Goal: Task Accomplishment & Management: Use online tool/utility

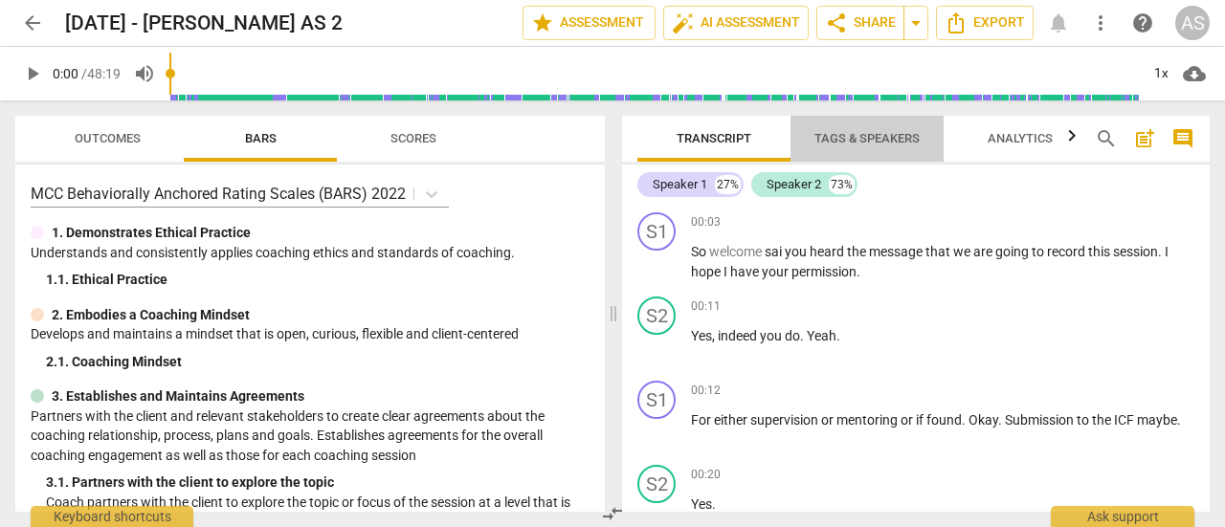
click at [869, 145] on span "Tags & Speakers" at bounding box center [866, 138] width 105 height 14
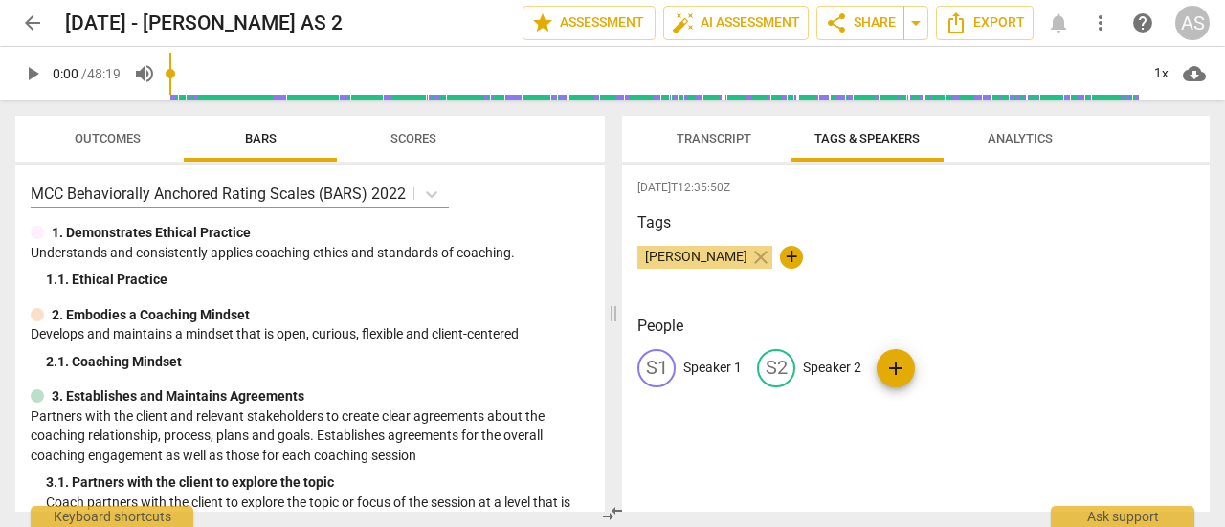
click at [713, 370] on p "Speaker 1" at bounding box center [712, 368] width 58 height 20
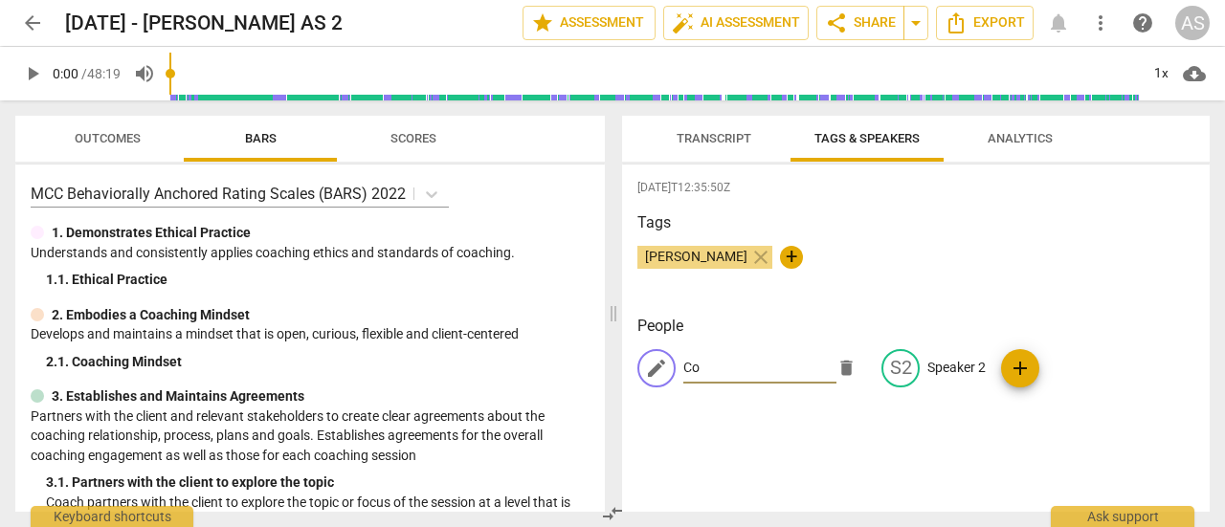
type input "C"
type input "Amit"
click at [945, 368] on p "Speaker 2" at bounding box center [956, 368] width 58 height 20
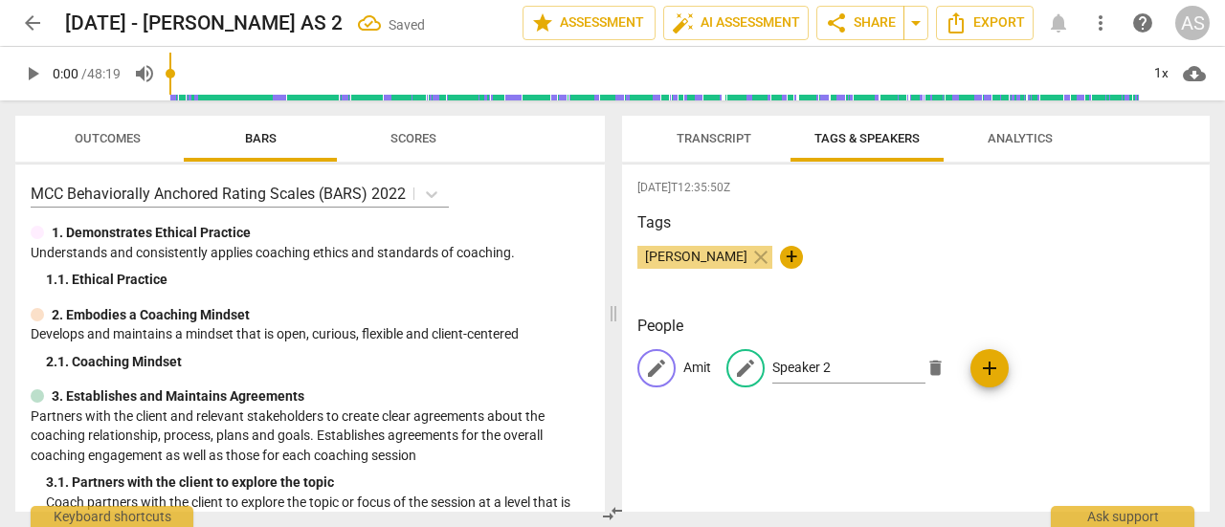
click at [663, 374] on span "edit" at bounding box center [656, 368] width 23 height 23
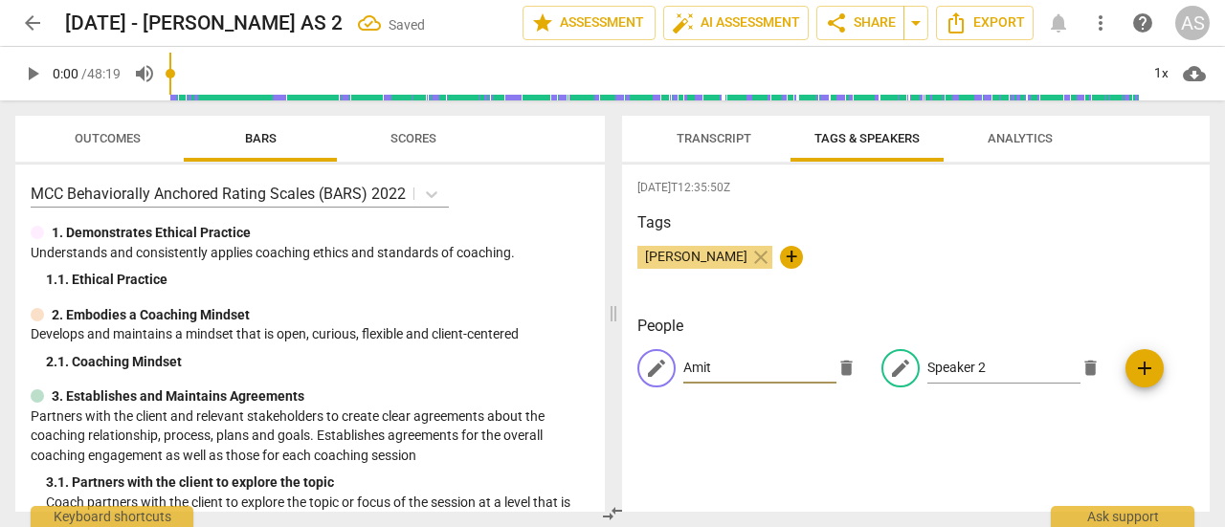
click at [722, 370] on input "Amit" at bounding box center [759, 368] width 153 height 31
type input "A"
type input "Coach"
click at [927, 367] on input "Speaker 2" at bounding box center [1003, 368] width 153 height 31
type input "Sai"
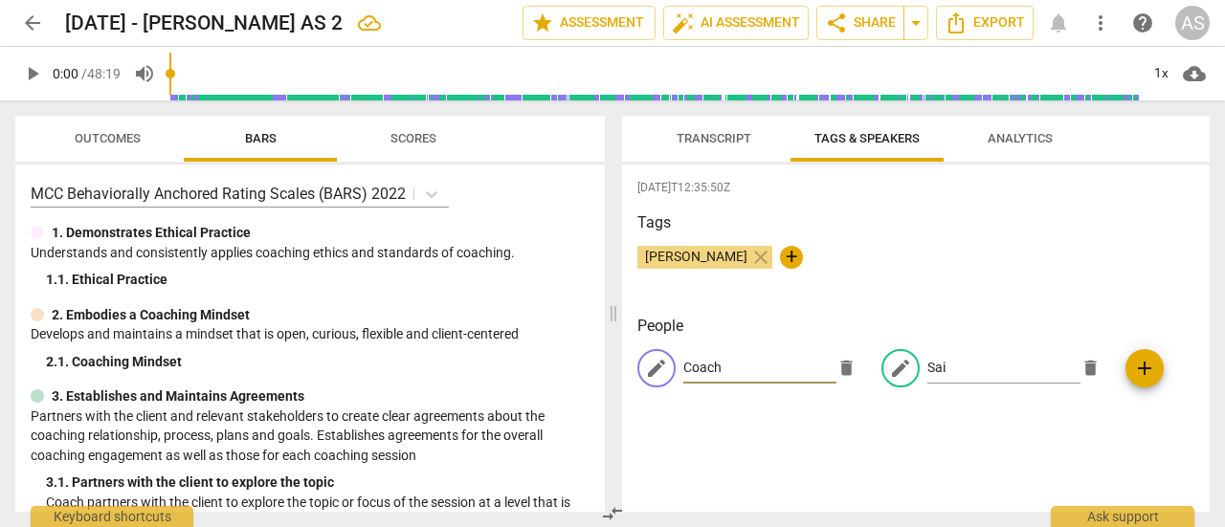
click at [710, 369] on input "Coach" at bounding box center [759, 368] width 153 height 31
type input "Amit"
click at [1223, 358] on div "Transcript Tags & Speakers Analytics Amit 27% Speaker 2 73% AM play_arrow pause…" at bounding box center [919, 313] width 611 height 427
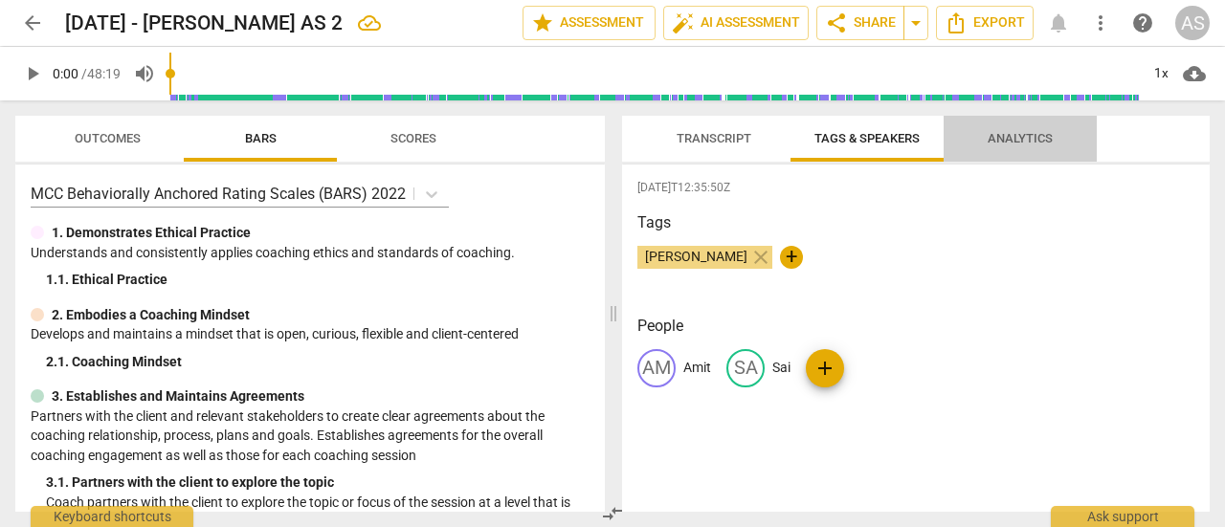
click at [1007, 138] on span "Analytics" at bounding box center [1020, 138] width 65 height 14
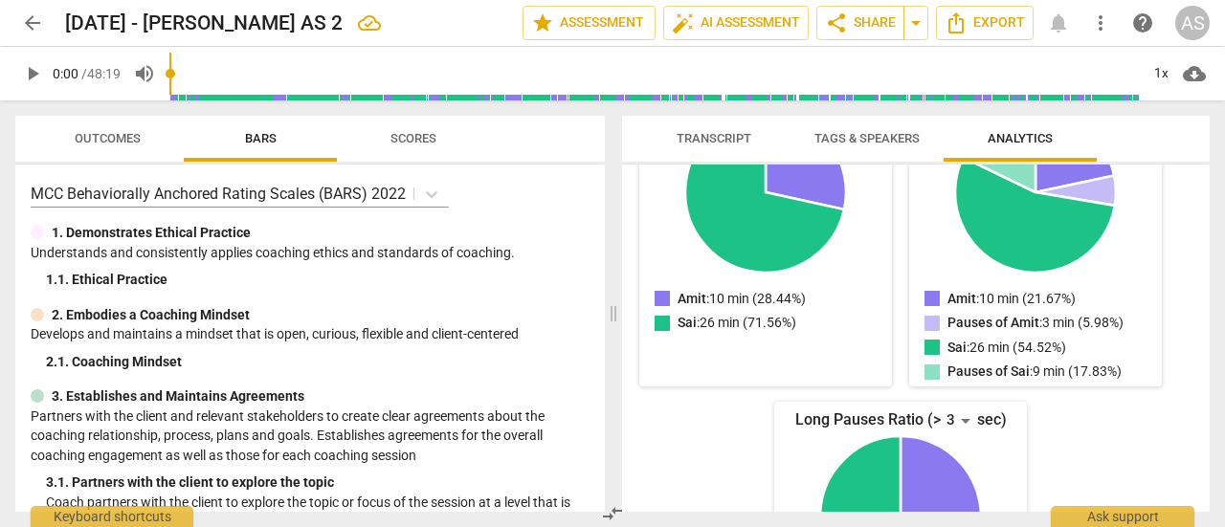
scroll to position [494, 0]
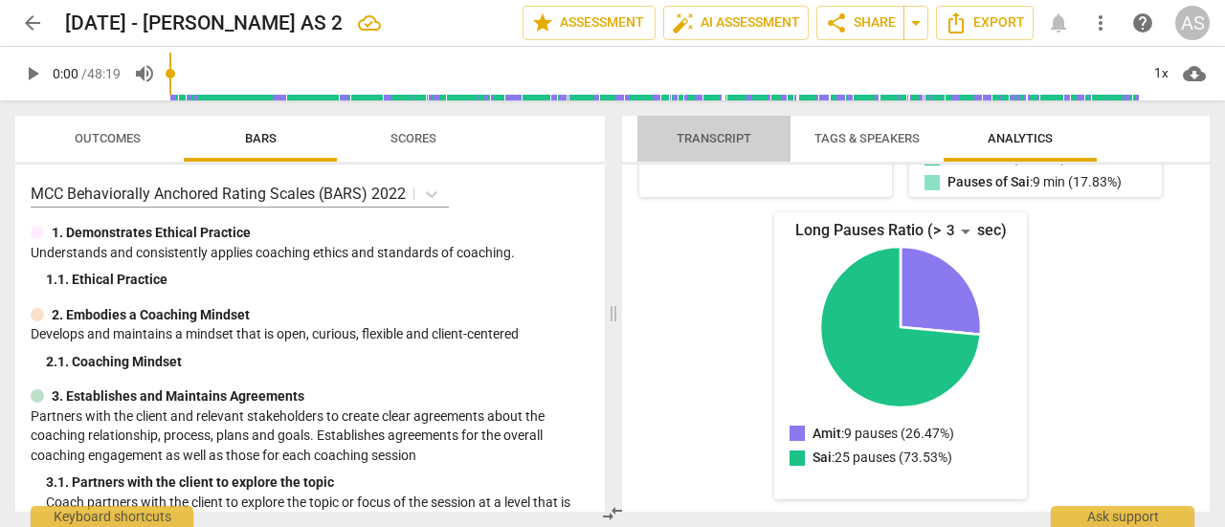
click at [687, 146] on span "Transcript" at bounding box center [714, 139] width 121 height 26
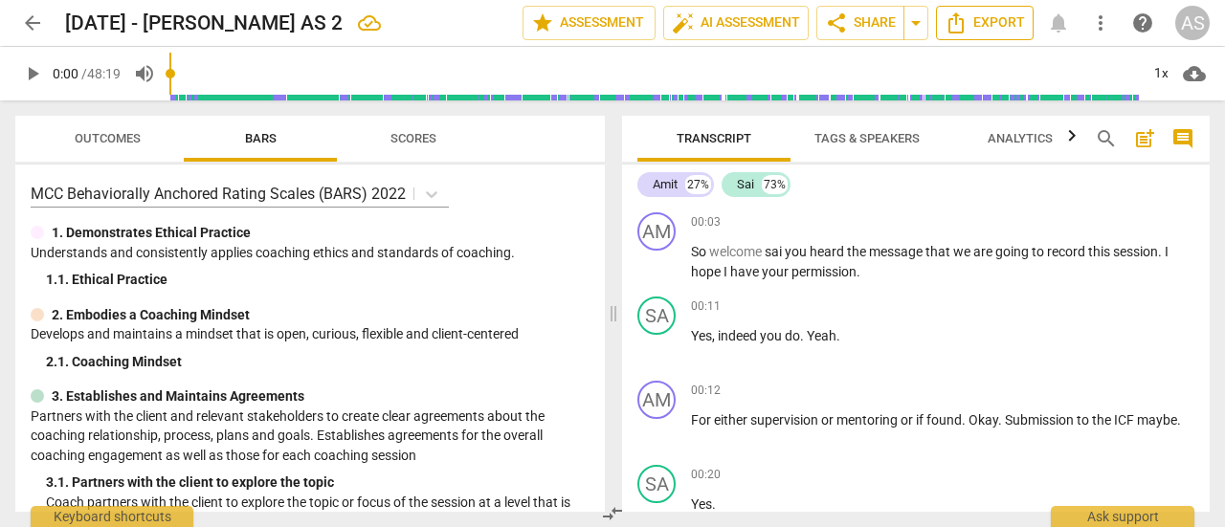
click at [992, 27] on span "Export" at bounding box center [985, 22] width 80 height 23
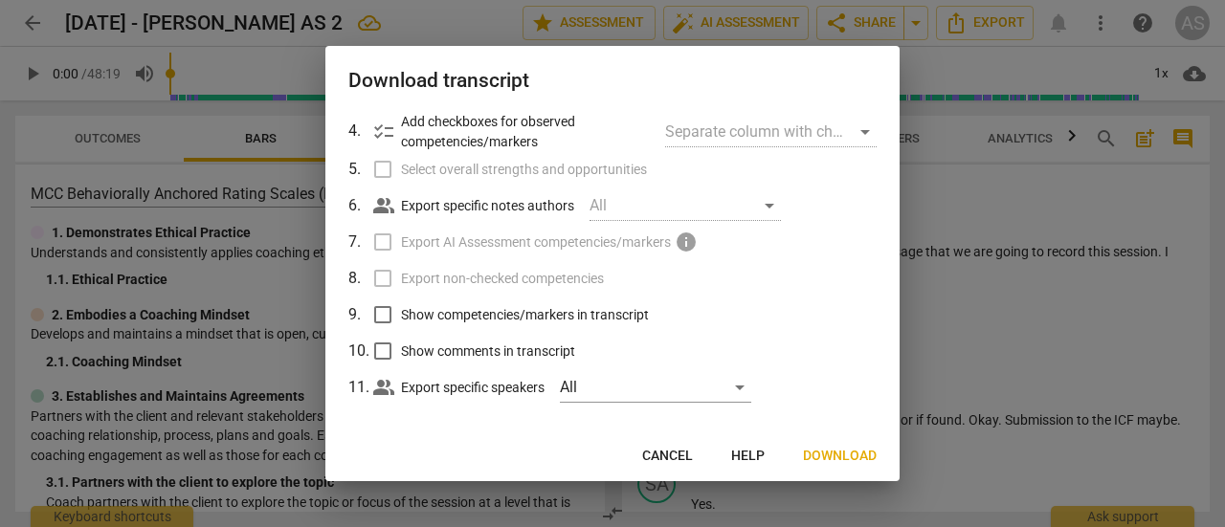
scroll to position [197, 0]
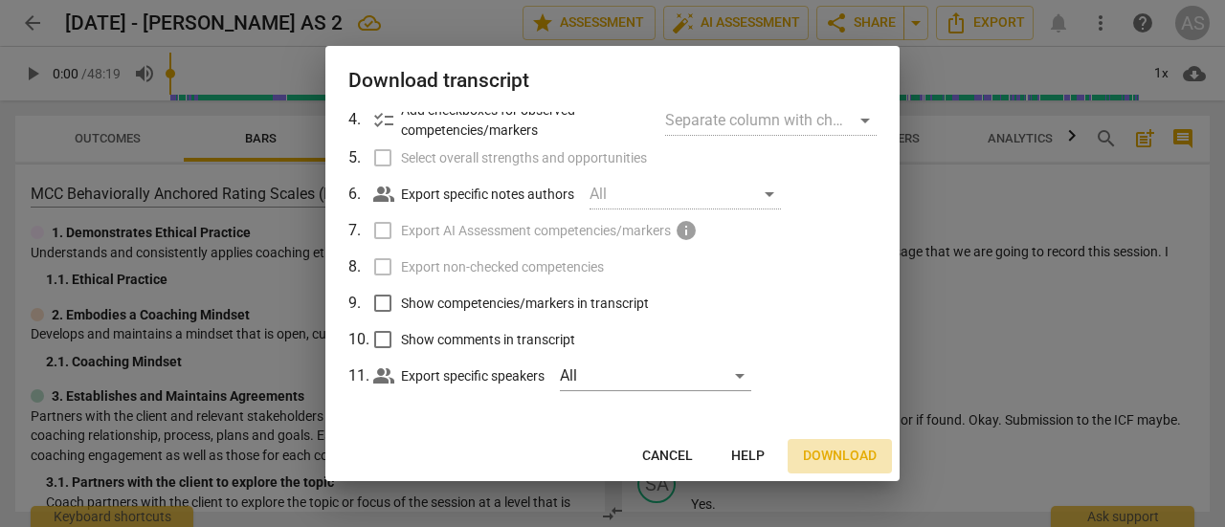
click at [827, 456] on span "Download" at bounding box center [840, 456] width 74 height 19
